Goal: Task Accomplishment & Management: Complete application form

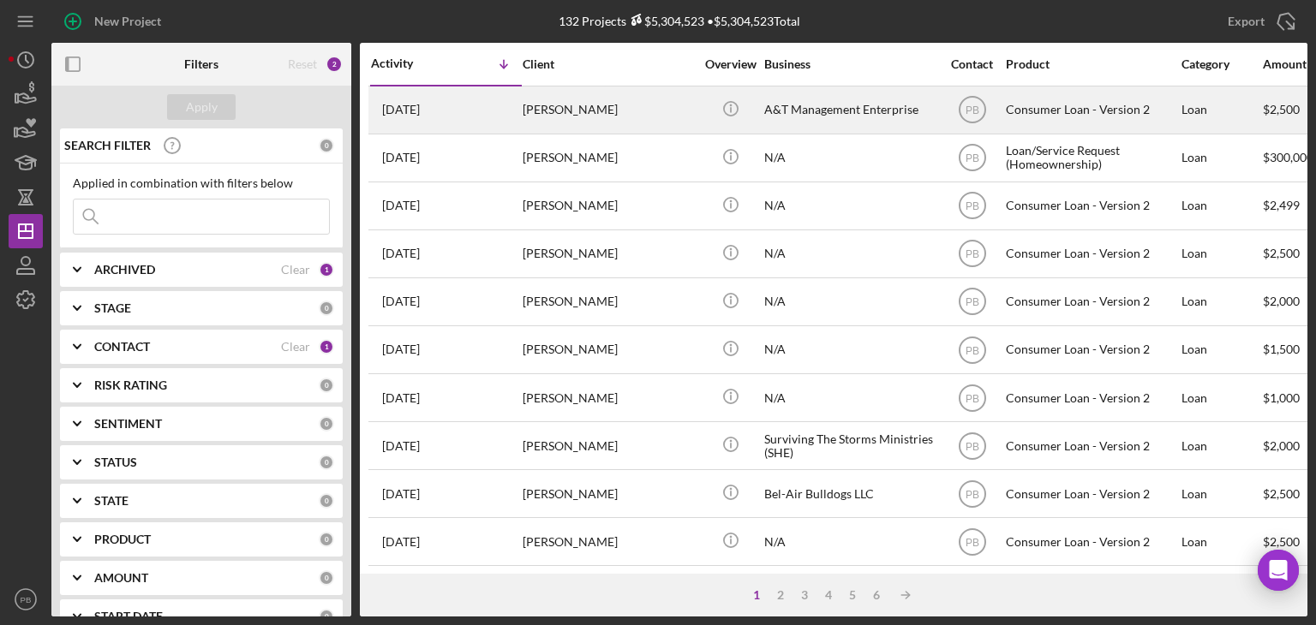
click at [580, 117] on div "[PERSON_NAME]" at bounding box center [608, 109] width 171 height 45
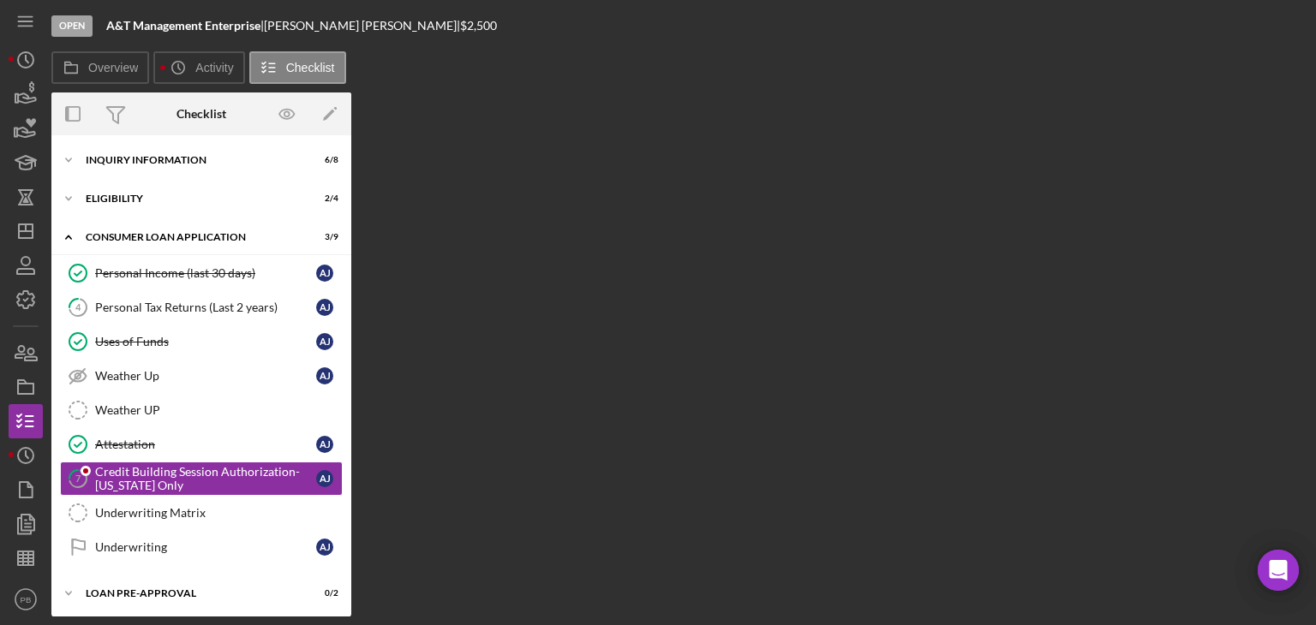
scroll to position [77, 0]
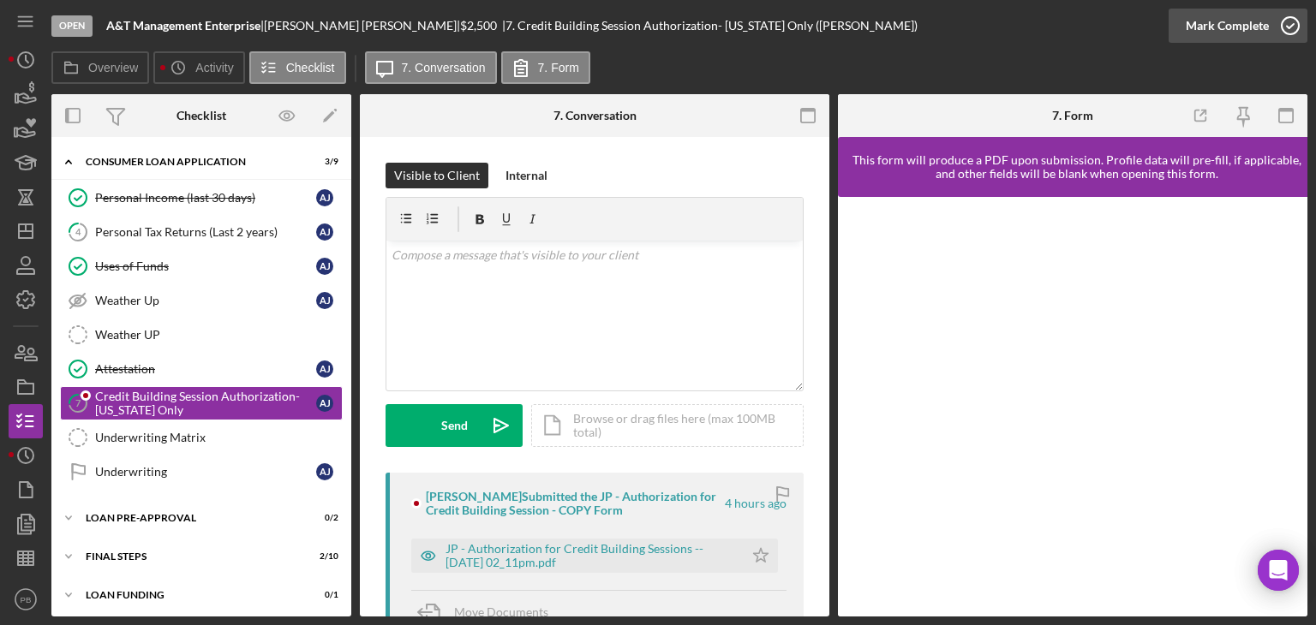
click at [1249, 32] on div "Mark Complete" at bounding box center [1227, 26] width 83 height 34
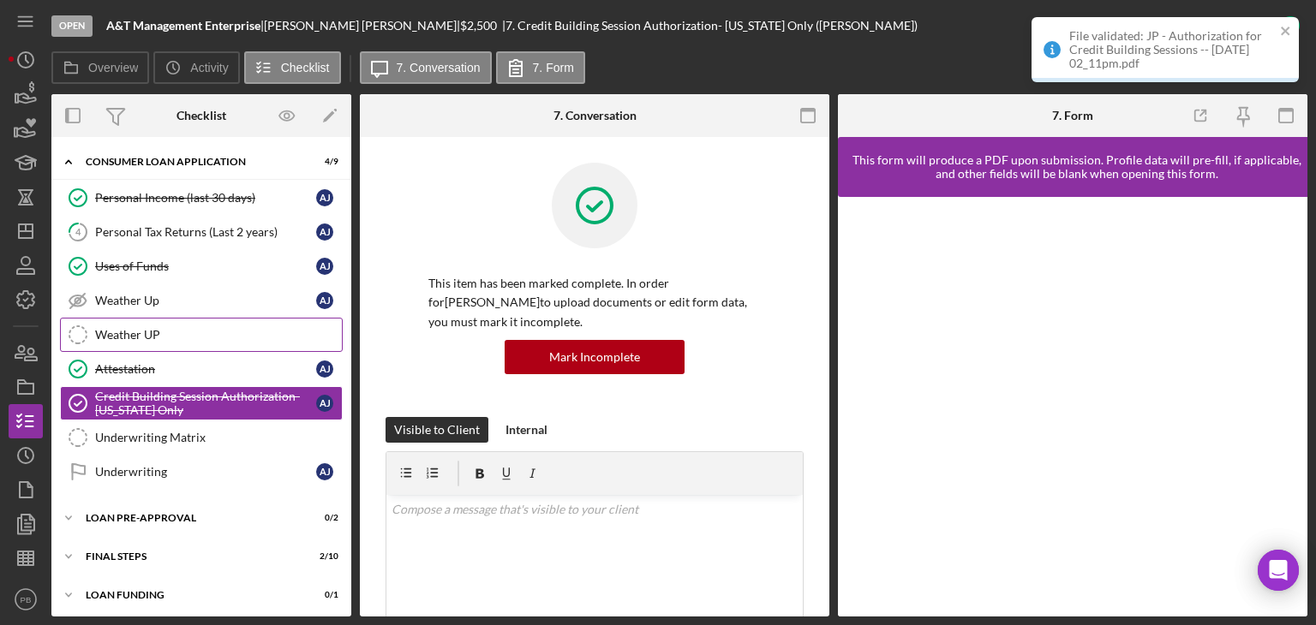
scroll to position [0, 0]
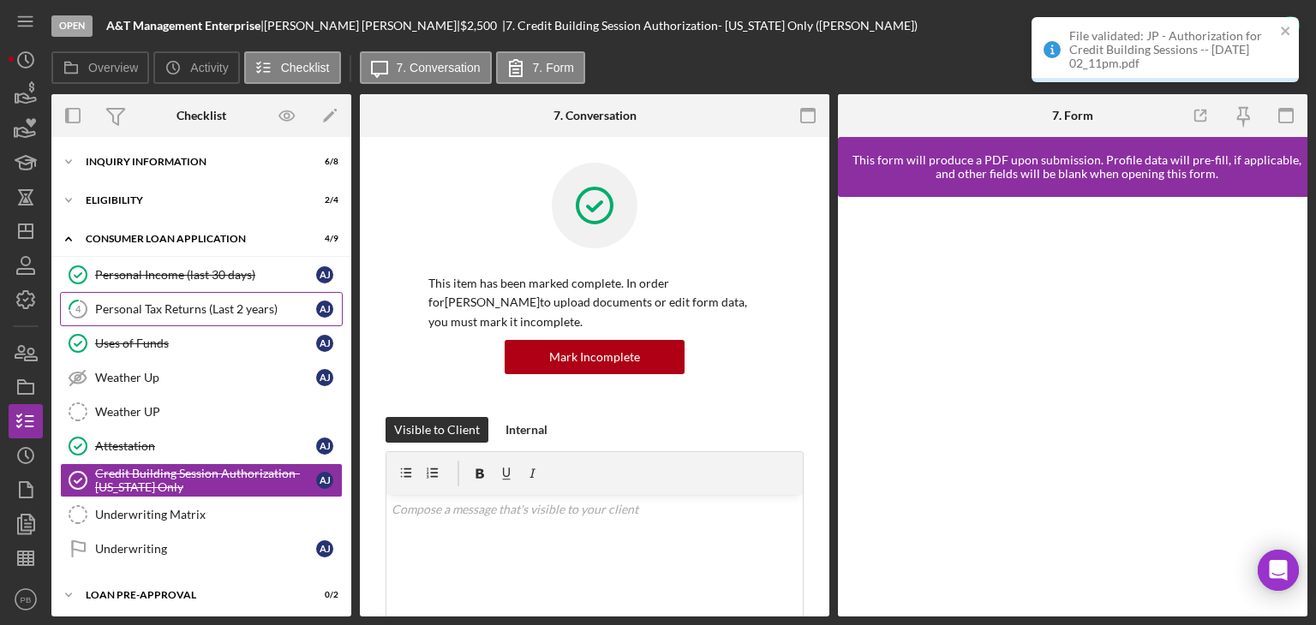
click at [188, 310] on div "Personal Tax Returns (Last 2 years)" at bounding box center [205, 309] width 221 height 14
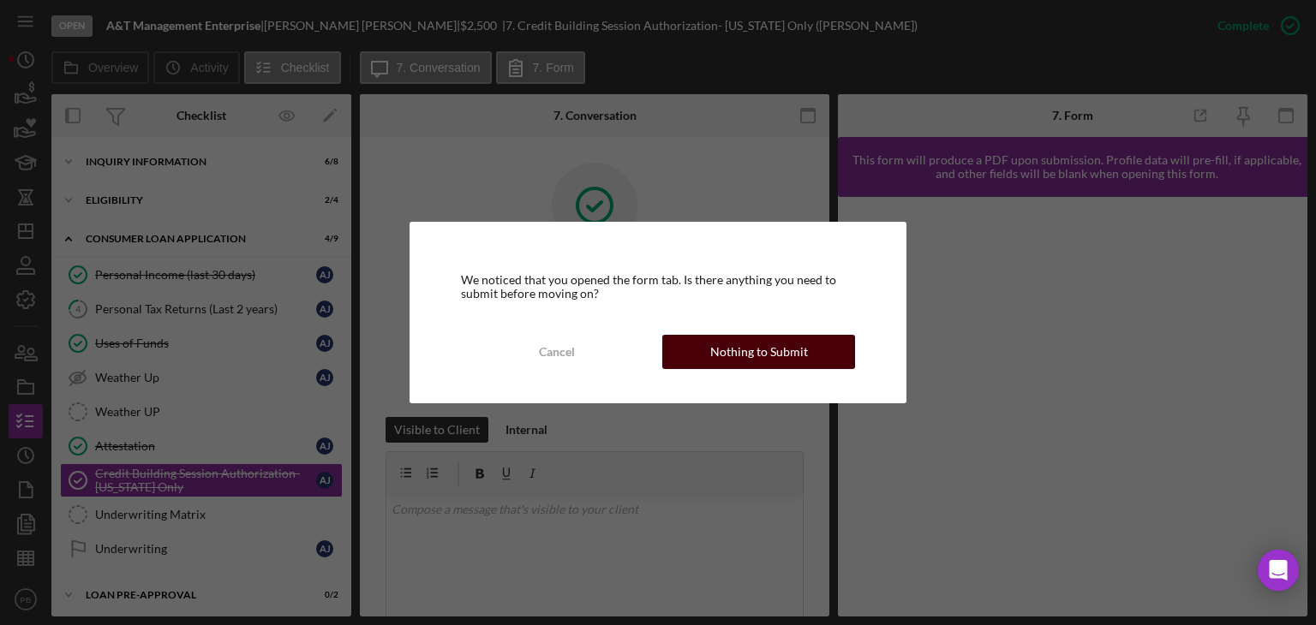
click at [730, 350] on div "Nothing to Submit" at bounding box center [759, 352] width 98 height 34
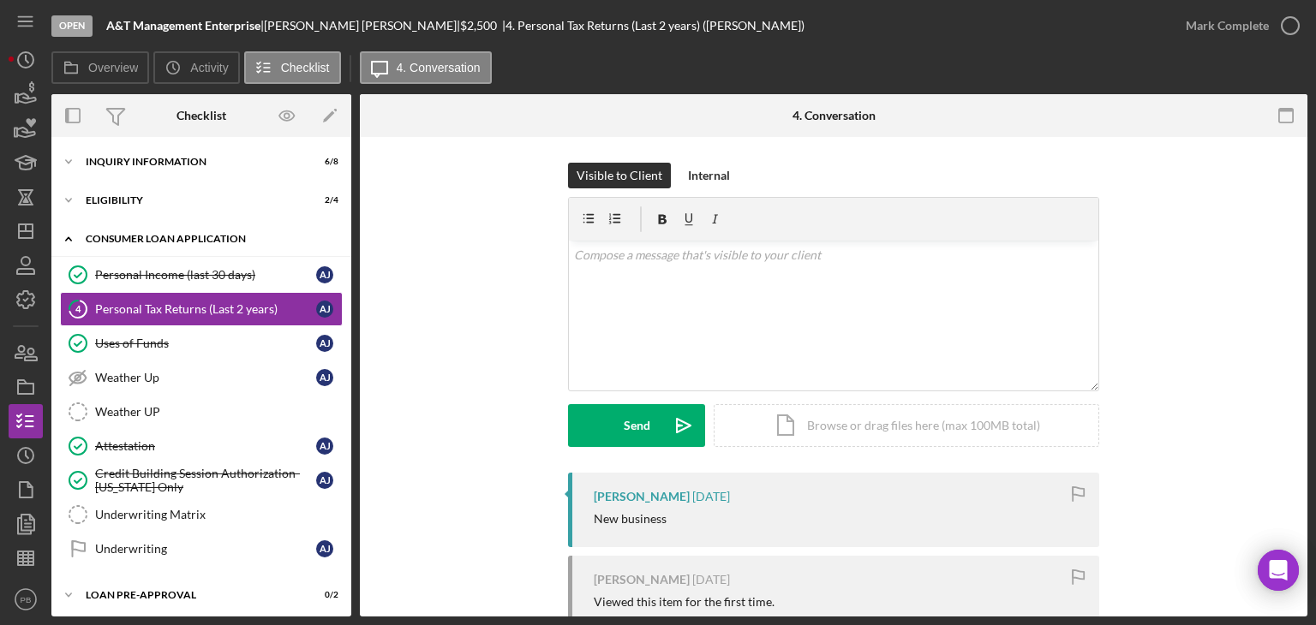
click at [128, 244] on div "Icon/Expander Consumer Loan Application 4 / 9" at bounding box center [201, 239] width 300 height 35
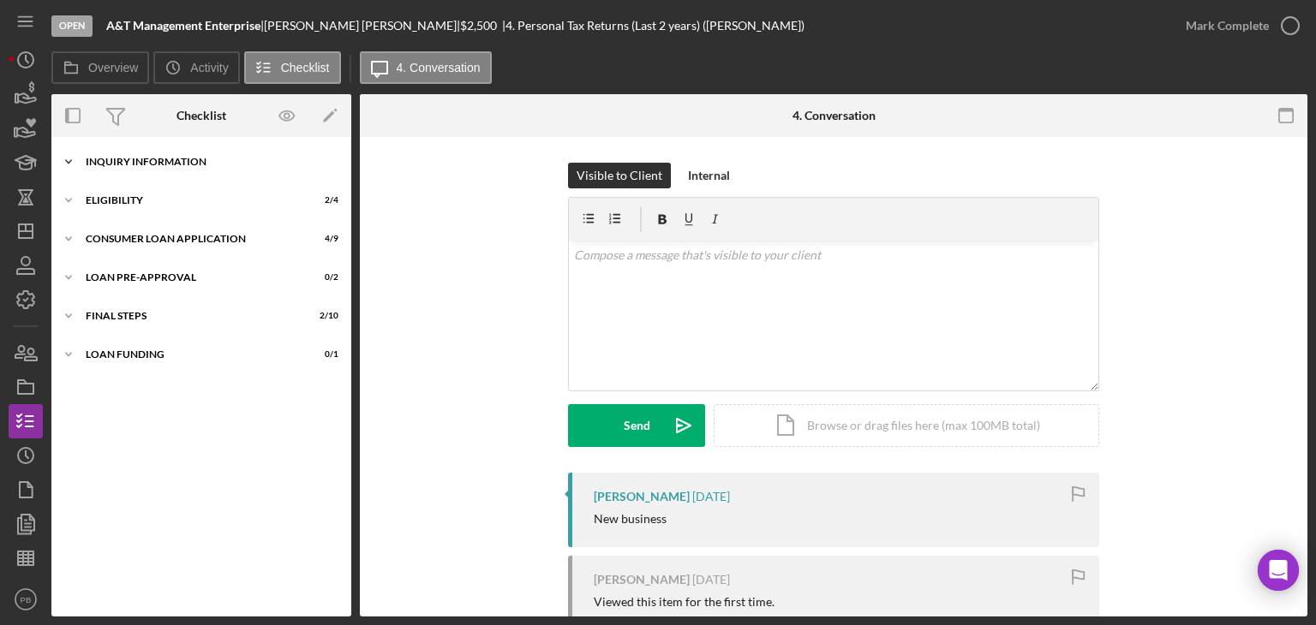
click at [140, 160] on div "Inquiry Information" at bounding box center [208, 162] width 244 height 10
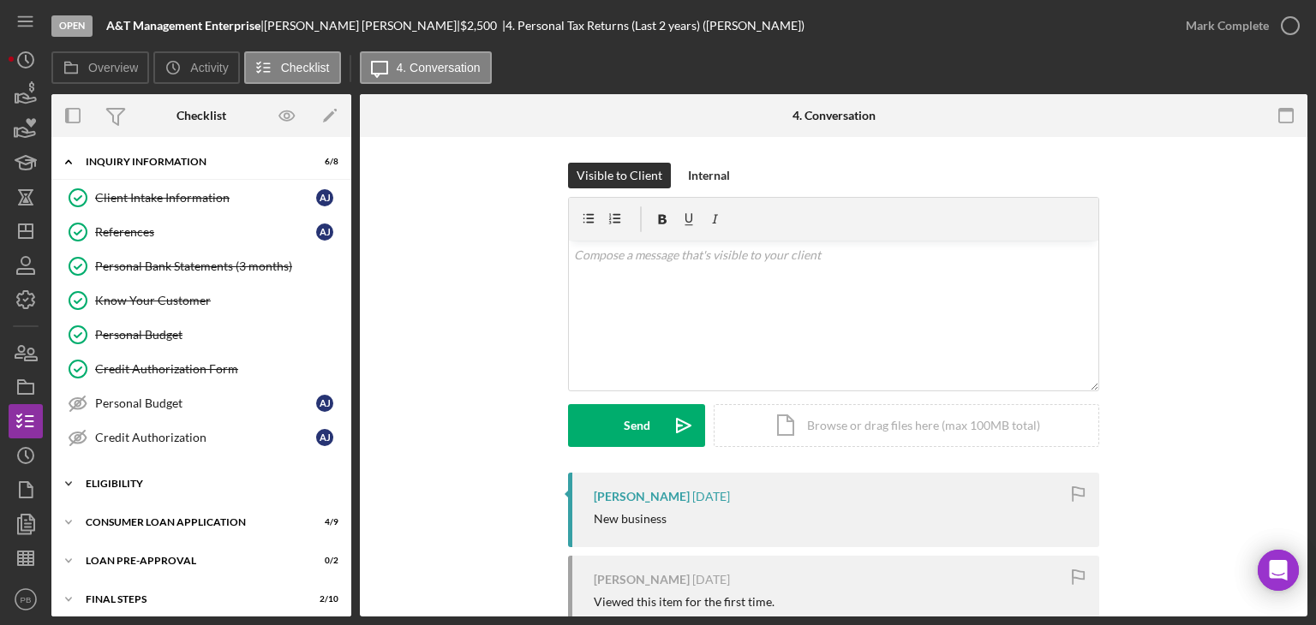
click at [99, 469] on div "Icon/Expander Eligibility 2 / 4" at bounding box center [201, 484] width 300 height 34
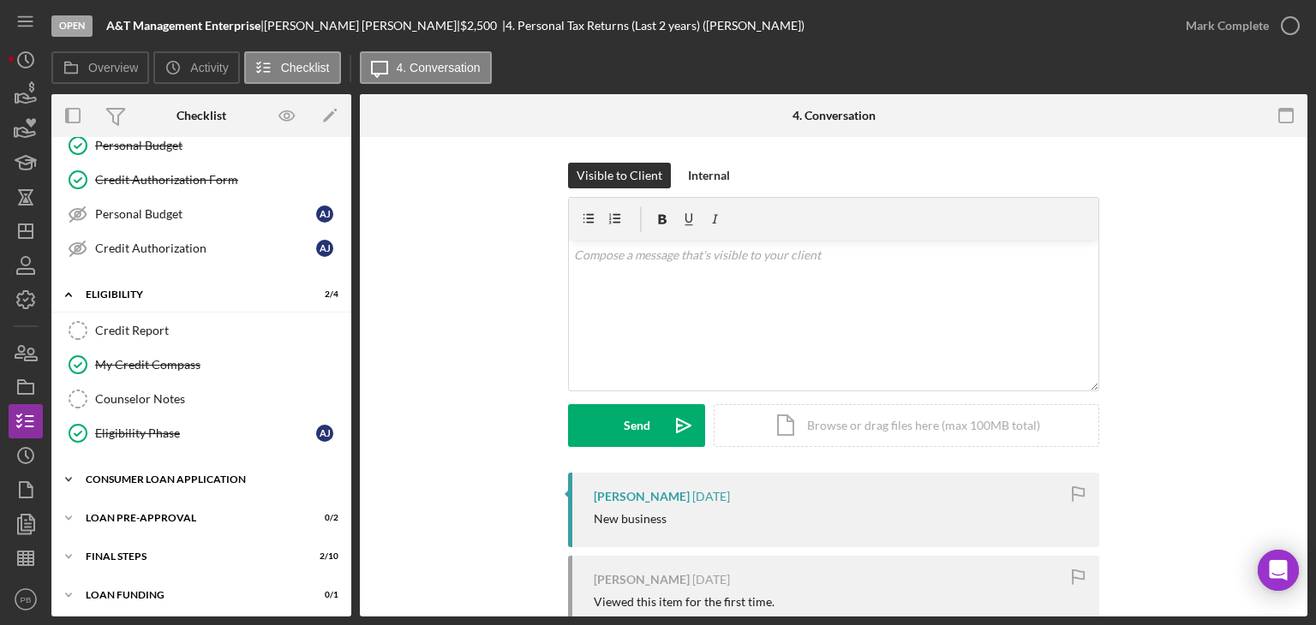
click at [146, 475] on div "Consumer Loan Application" at bounding box center [208, 480] width 244 height 10
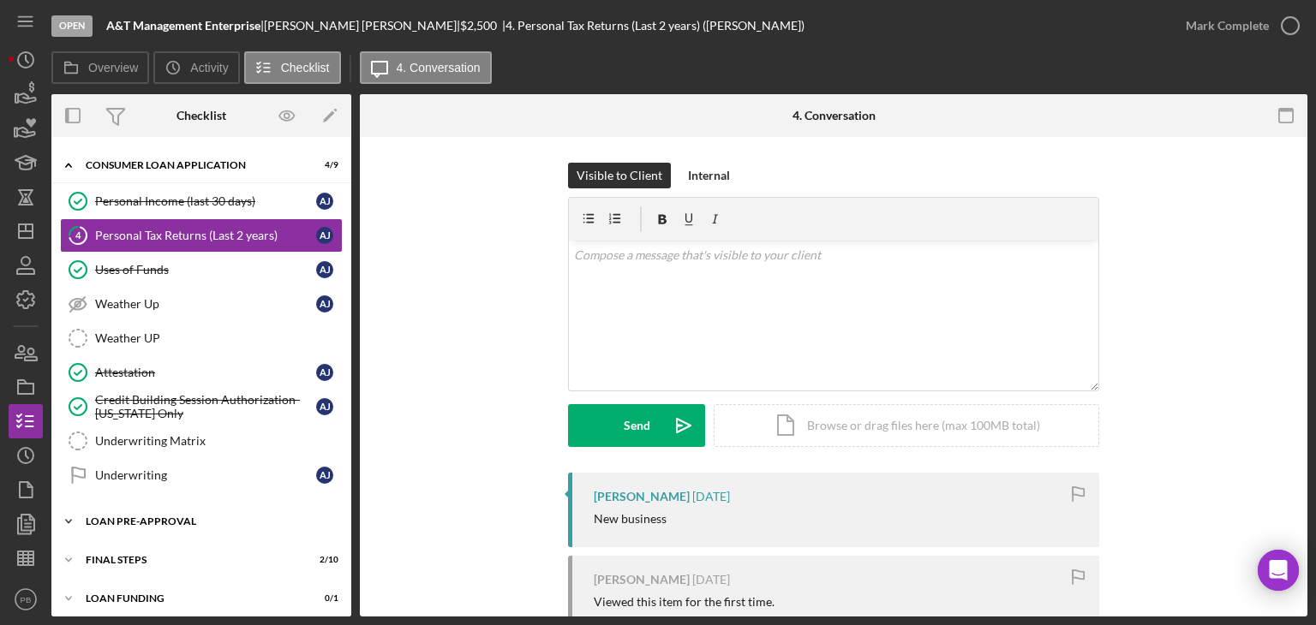
click at [146, 517] on div "Loan Pre-Approval" at bounding box center [208, 522] width 244 height 10
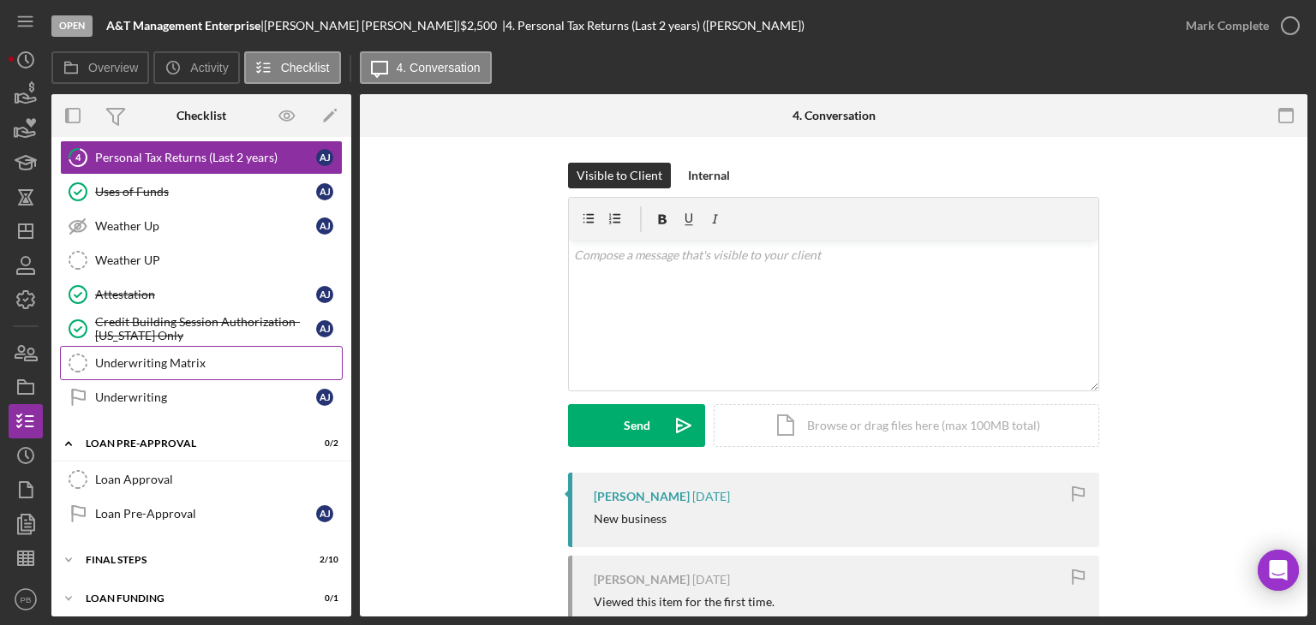
scroll to position [325, 0]
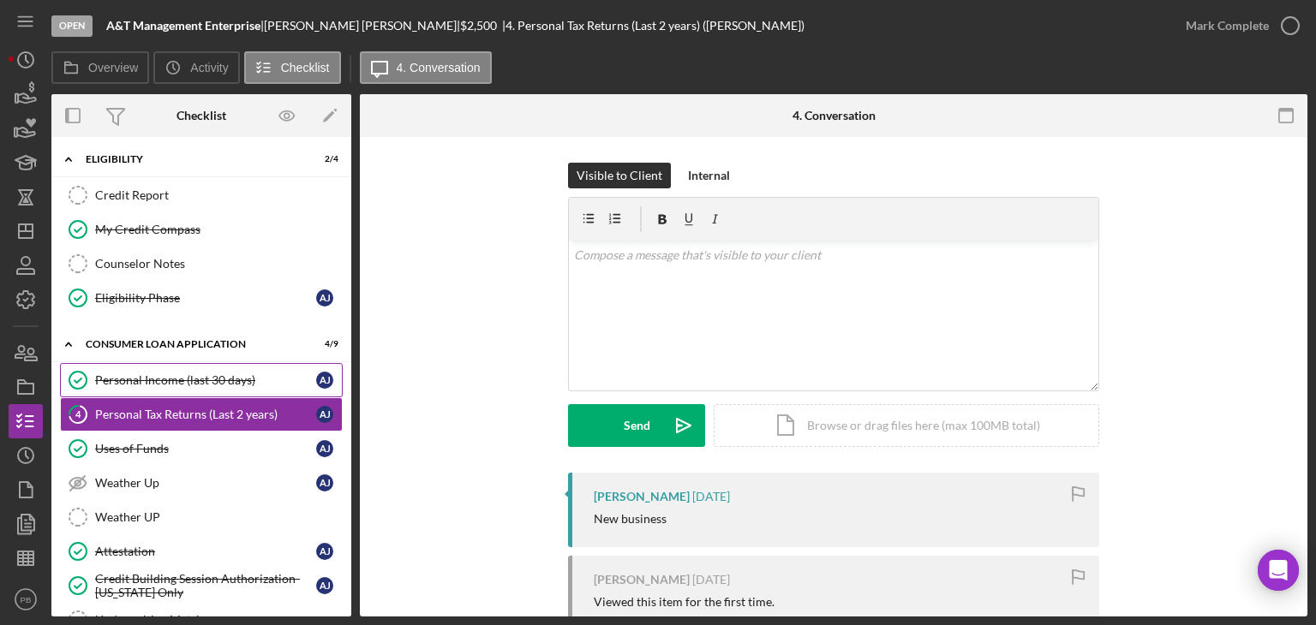
click at [147, 381] on div "Personal Income (last 30 days)" at bounding box center [205, 380] width 221 height 14
